Goal: Task Accomplishment & Management: Use online tool/utility

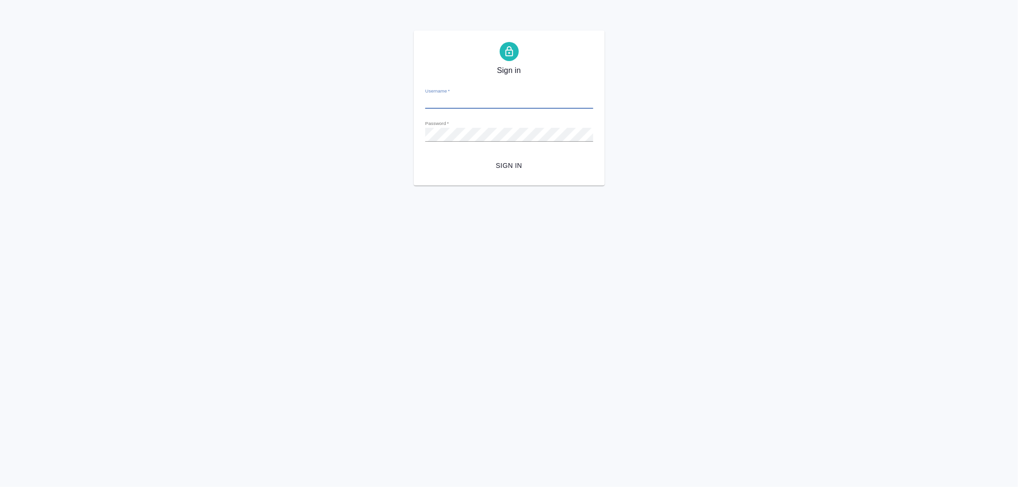
type input "a.noskova@awatera.com"
click at [508, 163] on span "Sign in" at bounding box center [509, 166] width 153 height 12
type input "[EMAIL_ADDRESS][DOMAIN_NAME]"
click at [511, 165] on span "Sign in" at bounding box center [509, 166] width 153 height 12
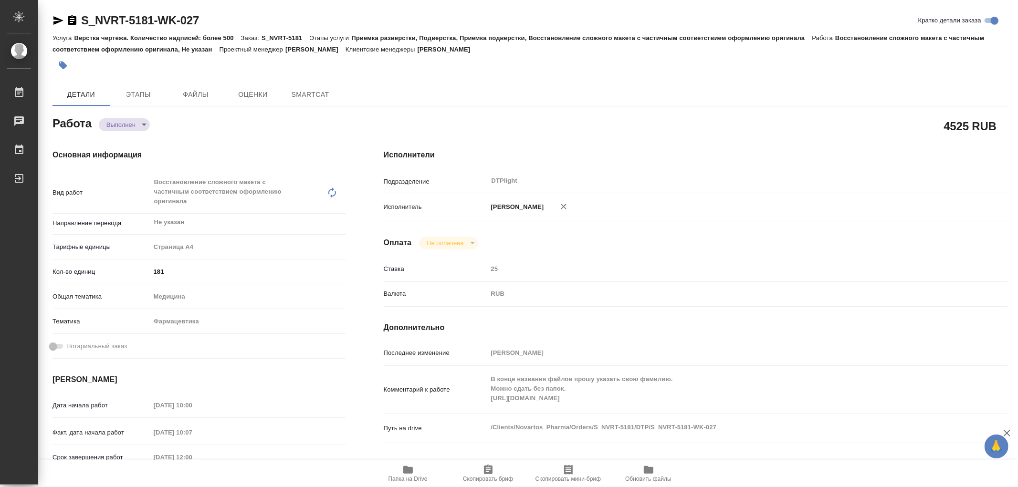
type textarea "x"
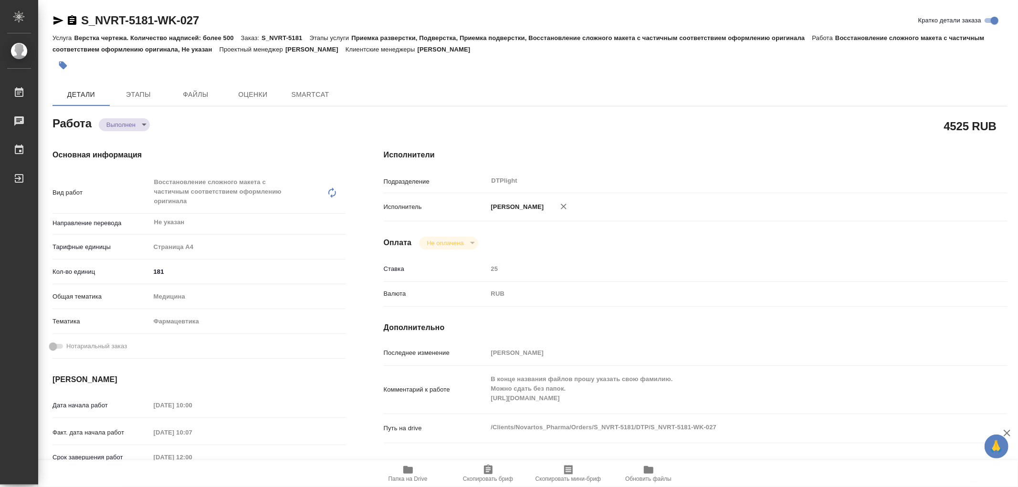
type textarea "x"
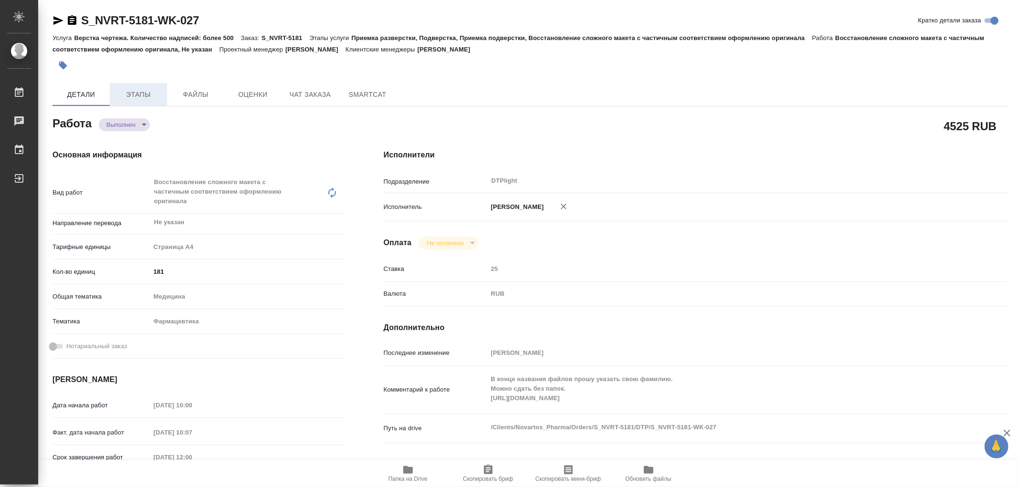
type textarea "x"
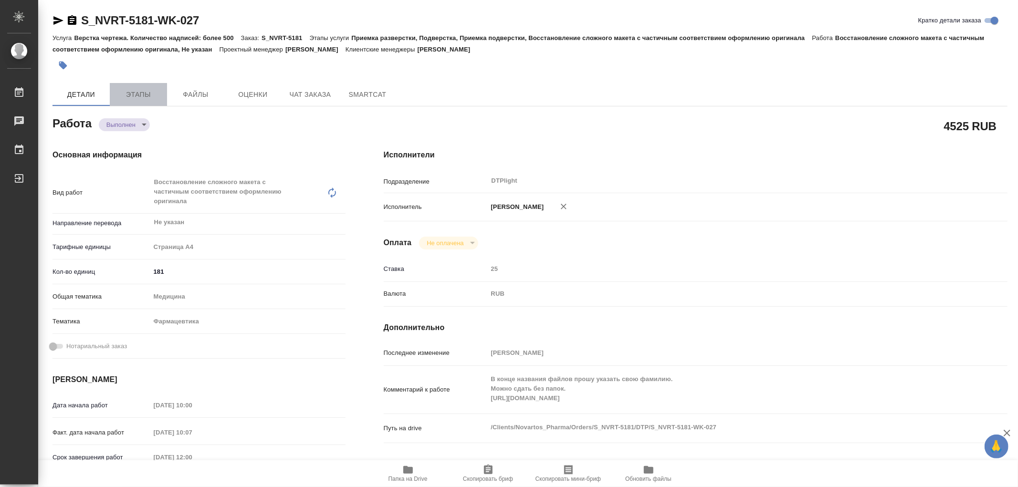
click at [154, 89] on span "Этапы" at bounding box center [138, 95] width 46 height 12
type textarea "x"
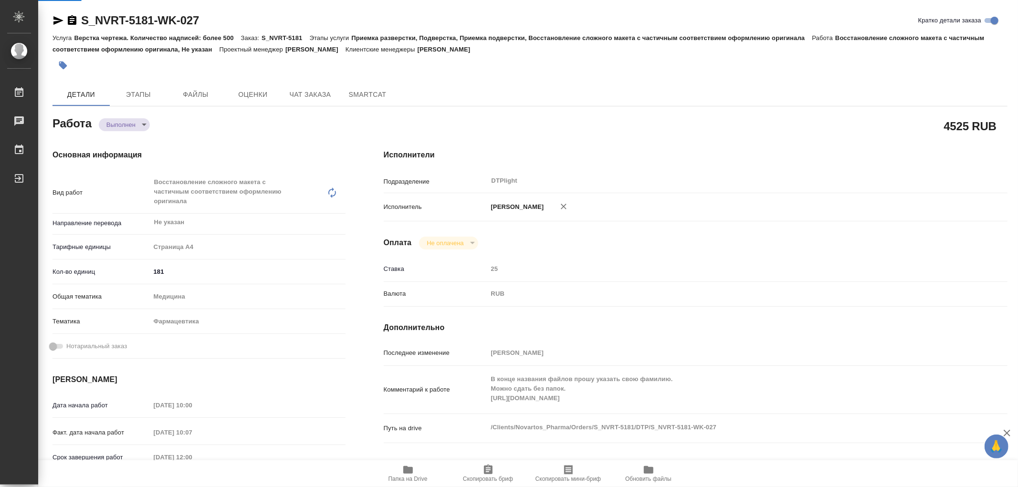
type textarea "x"
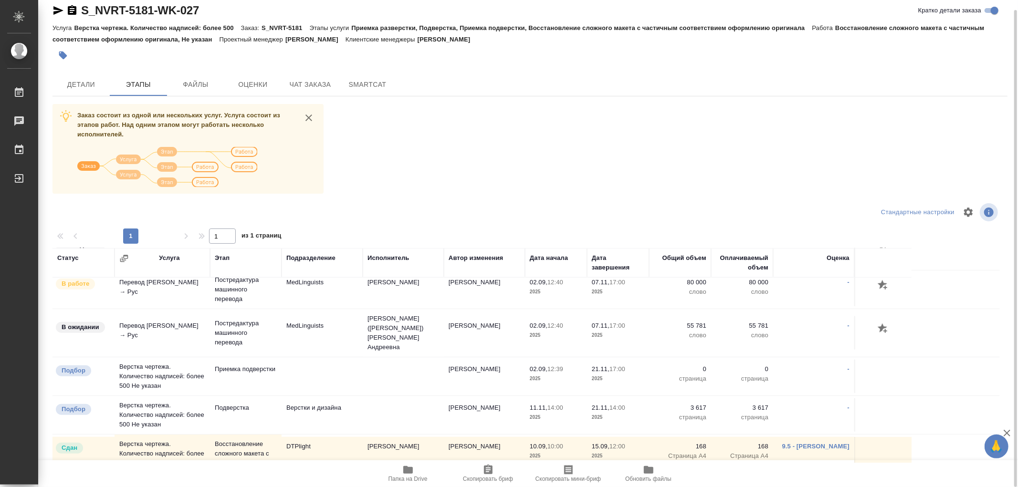
scroll to position [744, 0]
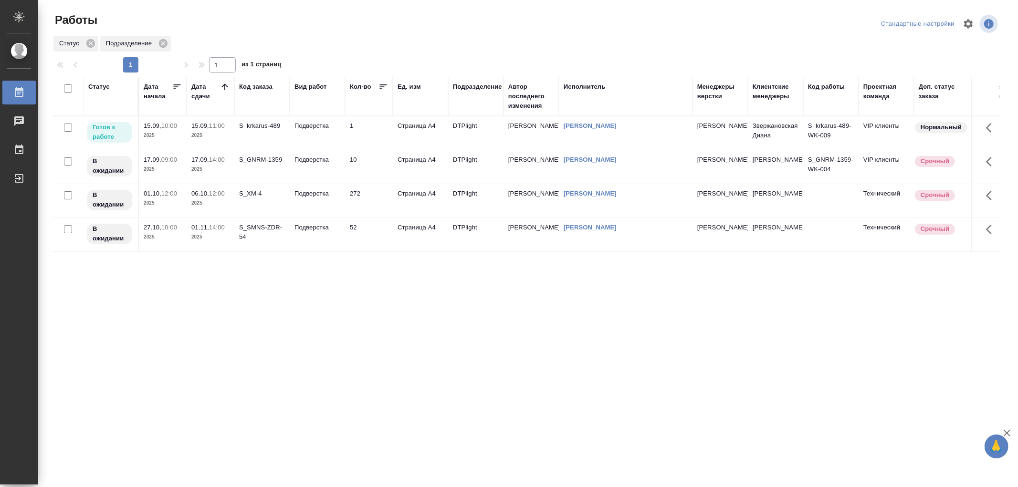
click at [312, 132] on td "Подверстка" at bounding box center [317, 132] width 55 height 33
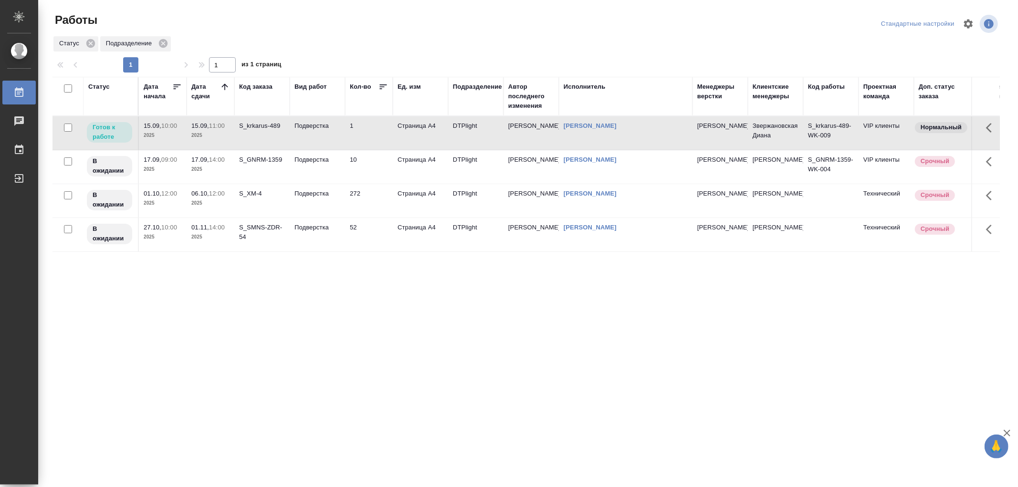
click at [312, 132] on td "Подверстка" at bounding box center [317, 132] width 55 height 33
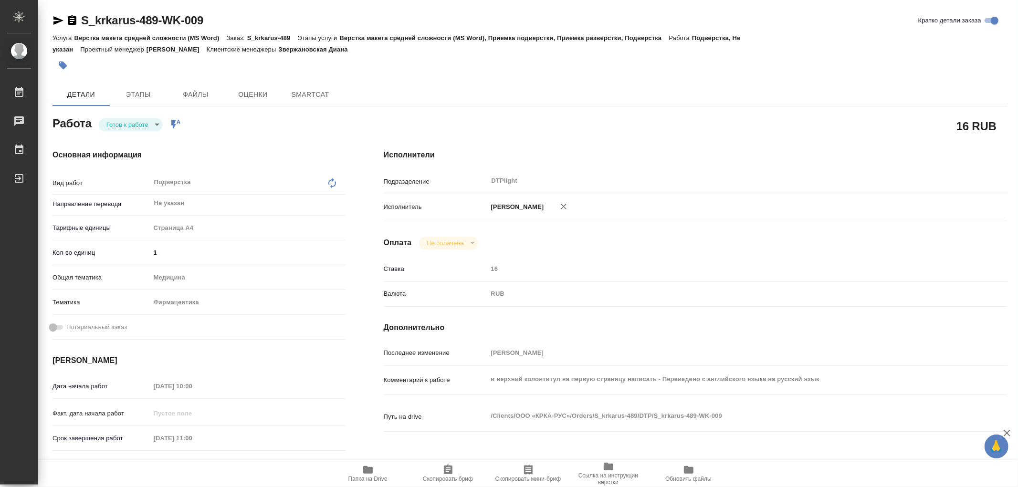
type textarea "x"
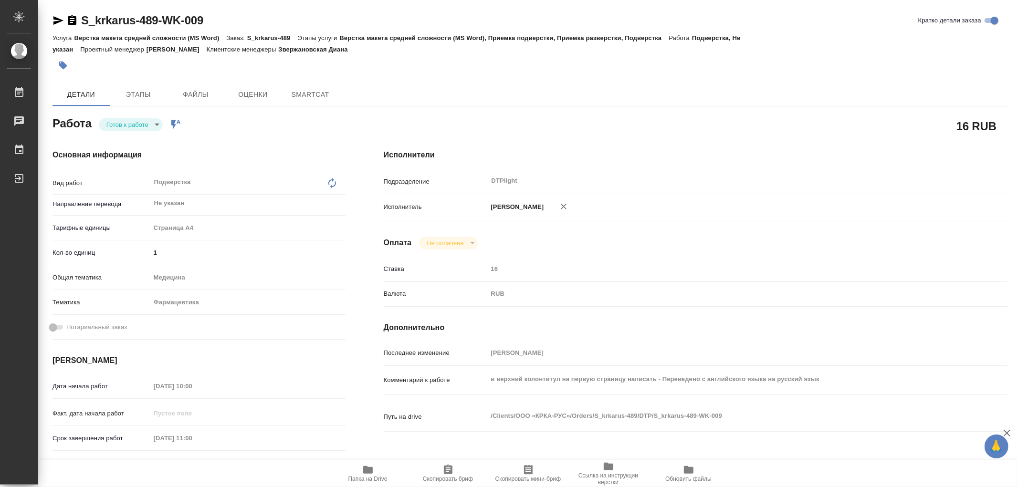
type textarea "x"
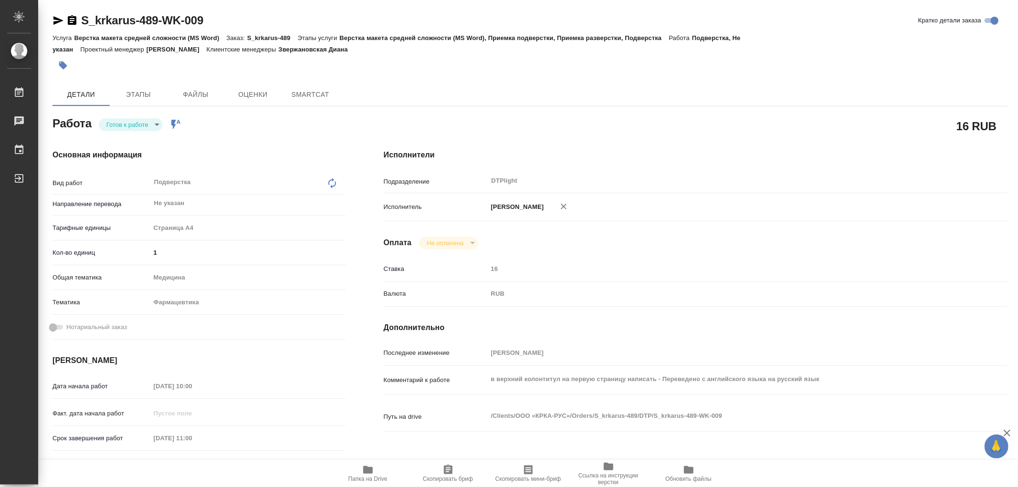
type textarea "x"
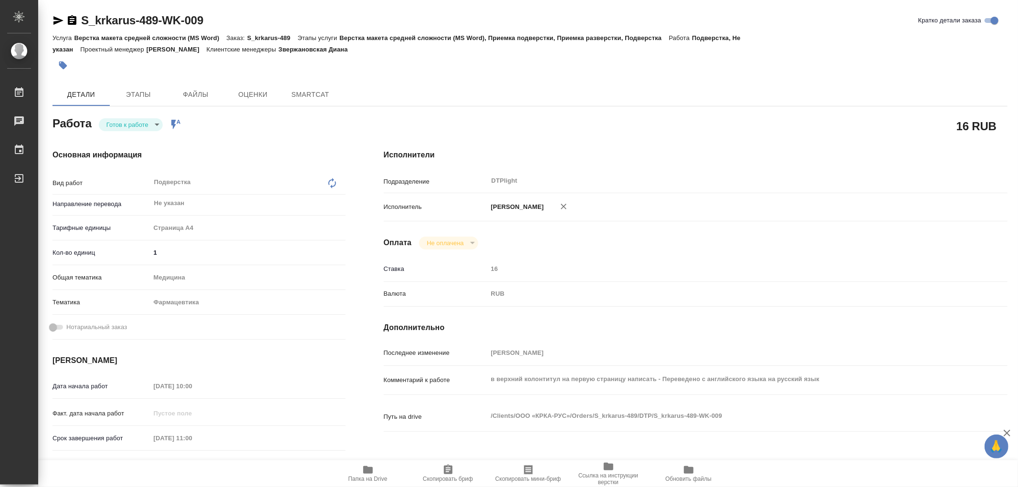
type textarea "x"
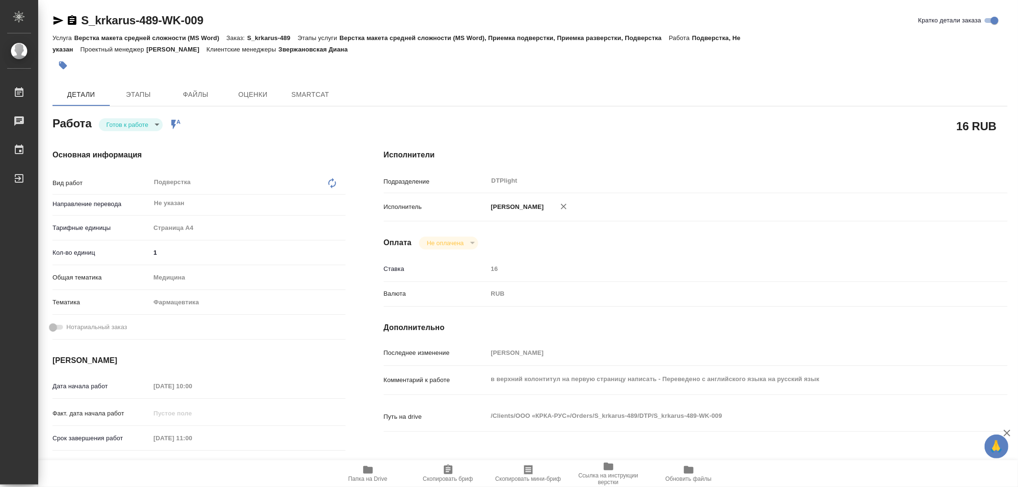
type textarea "x"
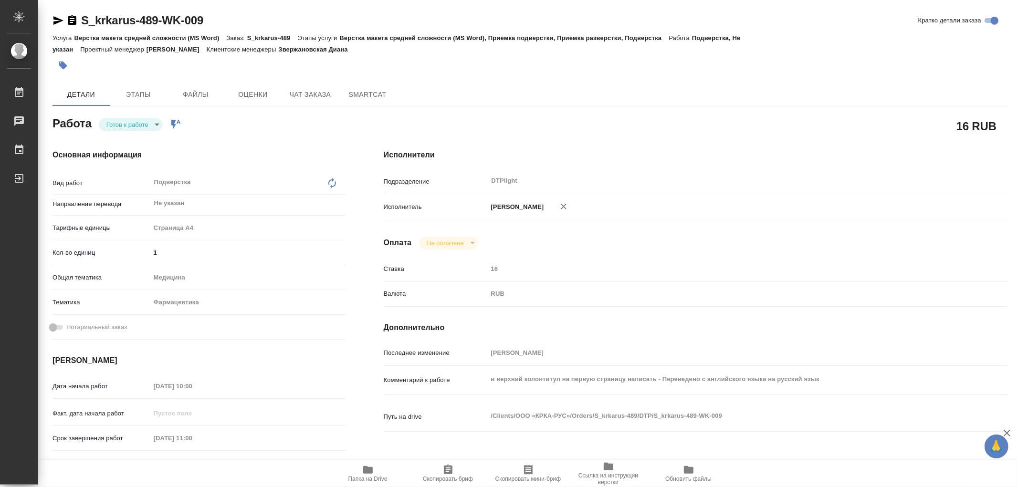
type textarea "x"
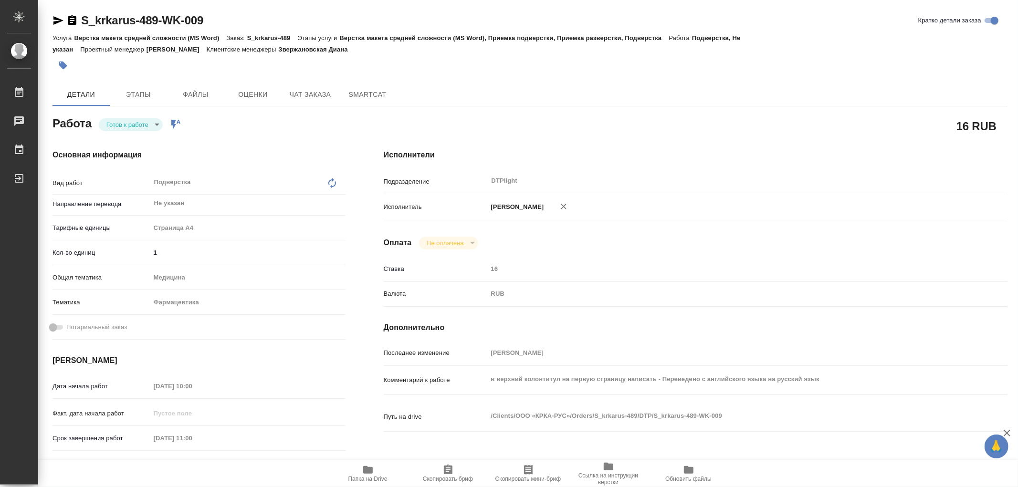
type textarea "x"
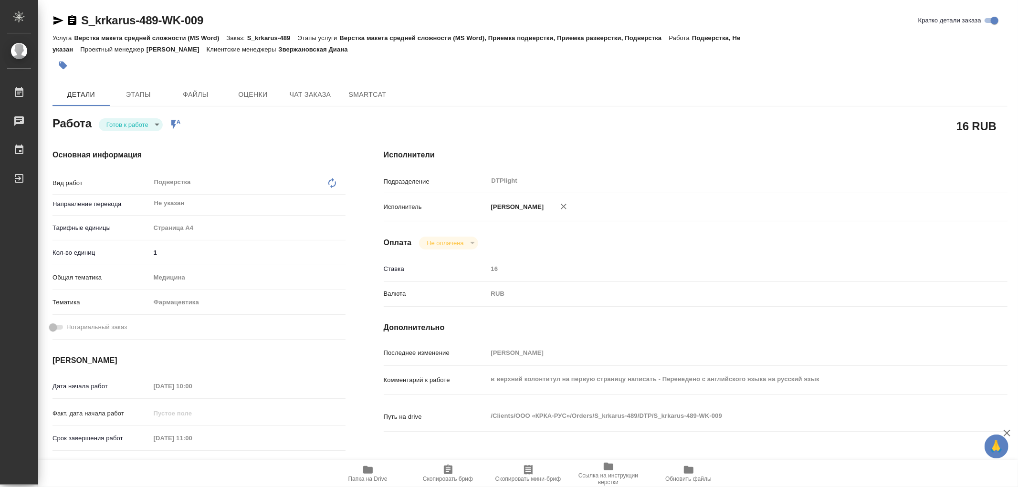
click at [368, 476] on span "Папка на Drive" at bounding box center [367, 479] width 39 height 7
click at [125, 126] on body "🙏 .cls-1 fill:#fff; AWATERA Работы 0 Чаты График Выйти S_krkarus-489-WK-009 Кра…" at bounding box center [509, 243] width 1018 height 487
click at [125, 125] on button "В работе" at bounding box center [121, 124] width 31 height 10
type textarea "x"
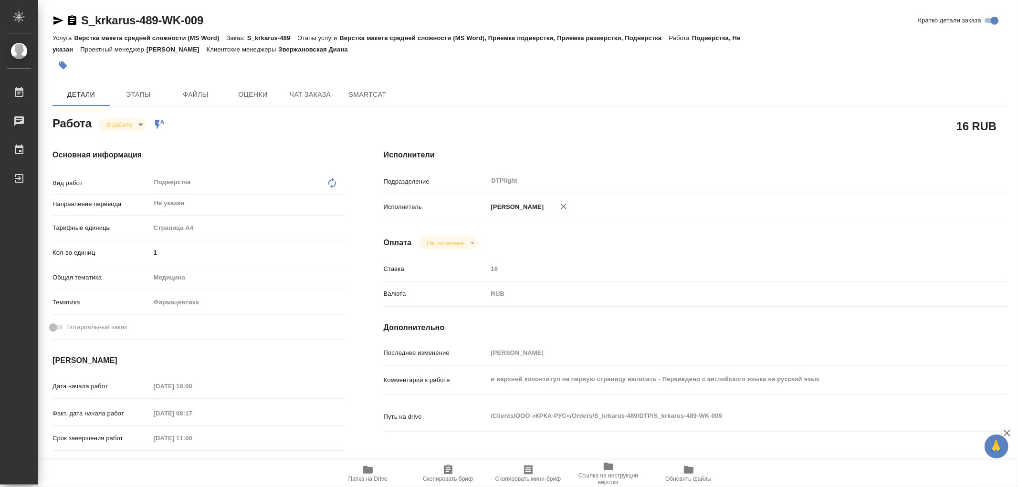
type textarea "x"
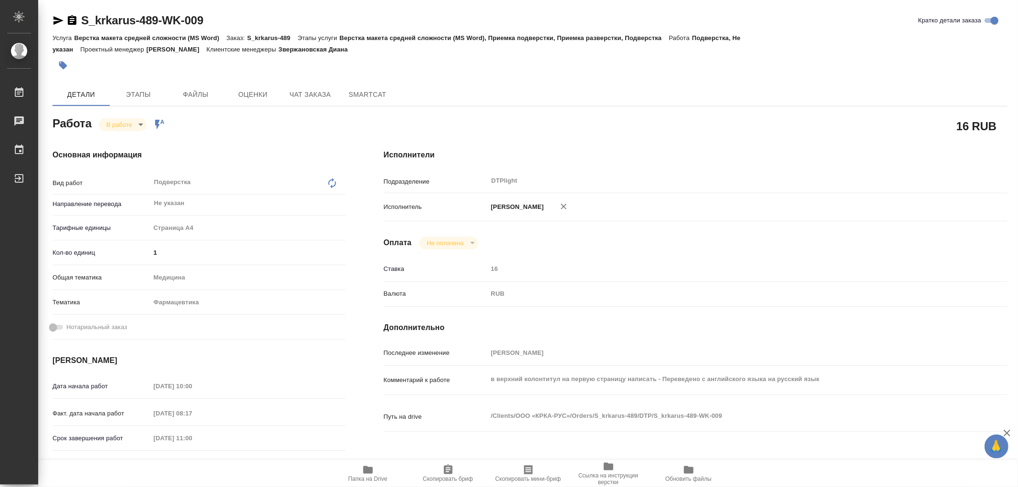
type textarea "x"
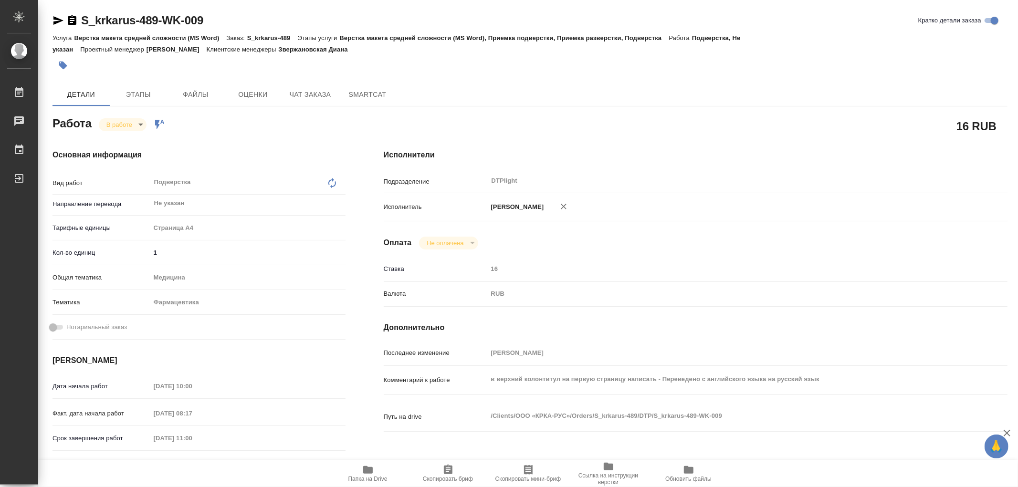
type textarea "x"
